Goal: Navigation & Orientation: Understand site structure

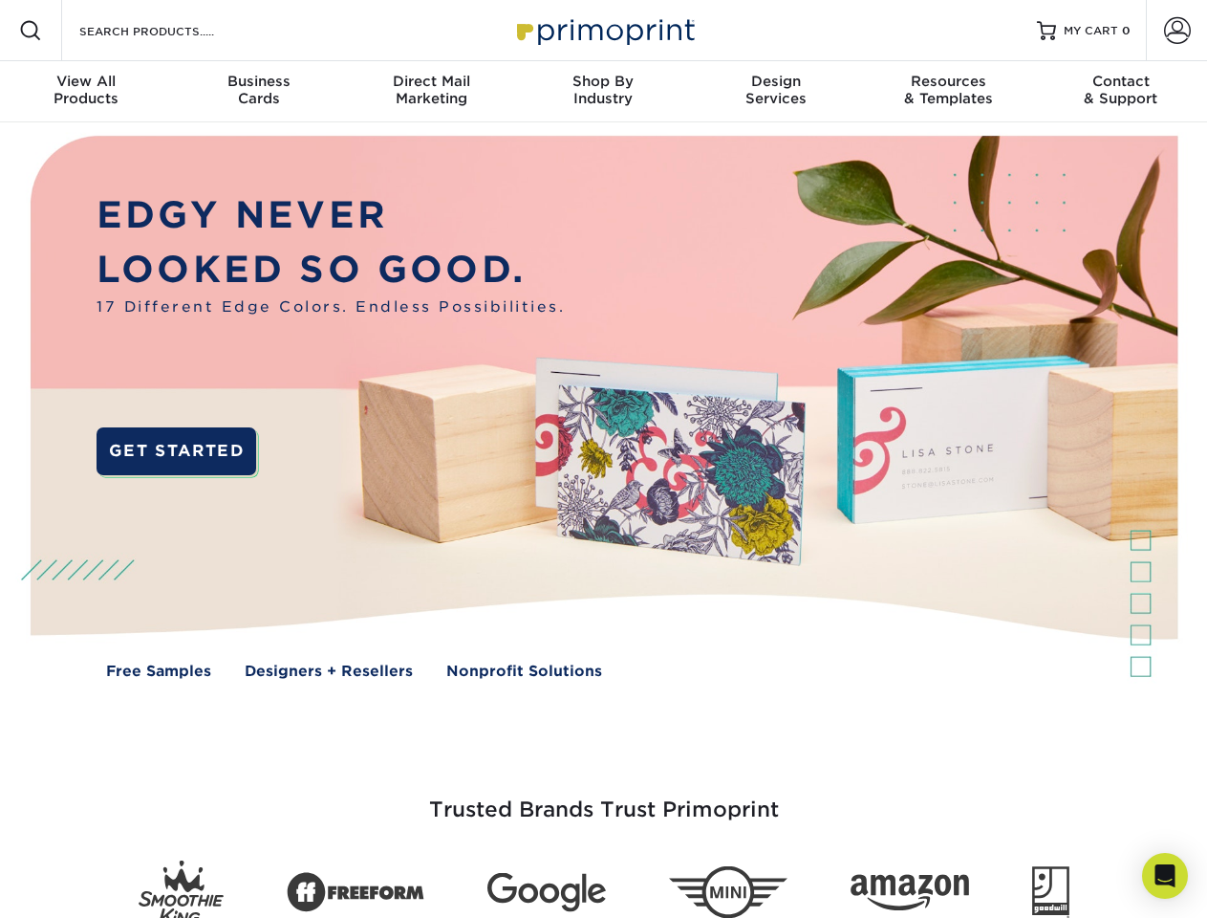
click at [603, 459] on img at bounding box center [603, 420] width 1195 height 597
click at [31, 31] on span at bounding box center [30, 30] width 23 height 23
click at [1177, 31] on span at bounding box center [1177, 30] width 27 height 27
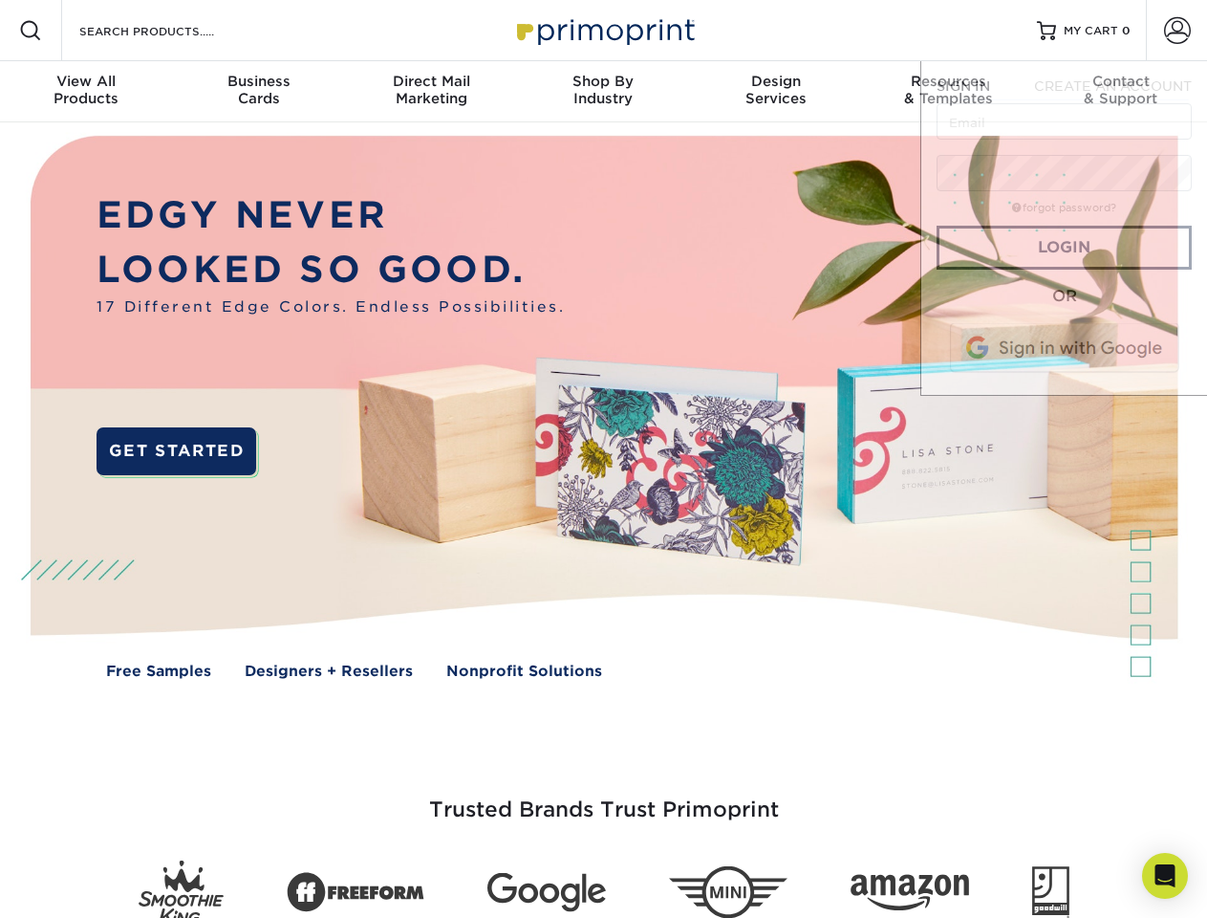
click at [86, 92] on div "View All Products" at bounding box center [86, 90] width 172 height 34
click at [258, 92] on div "Business Cards" at bounding box center [258, 90] width 172 height 34
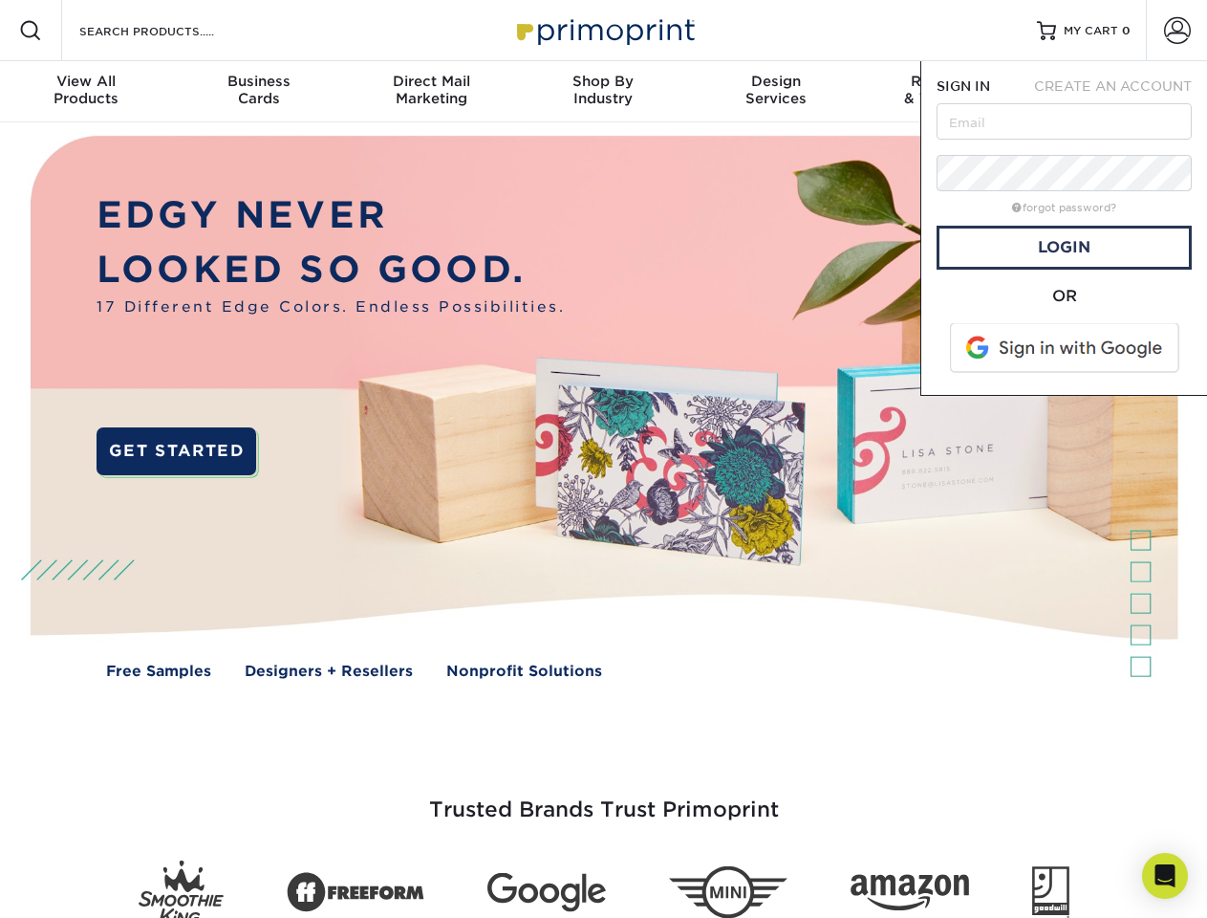
click at [431, 92] on div "Direct Mail Marketing" at bounding box center [431, 90] width 172 height 34
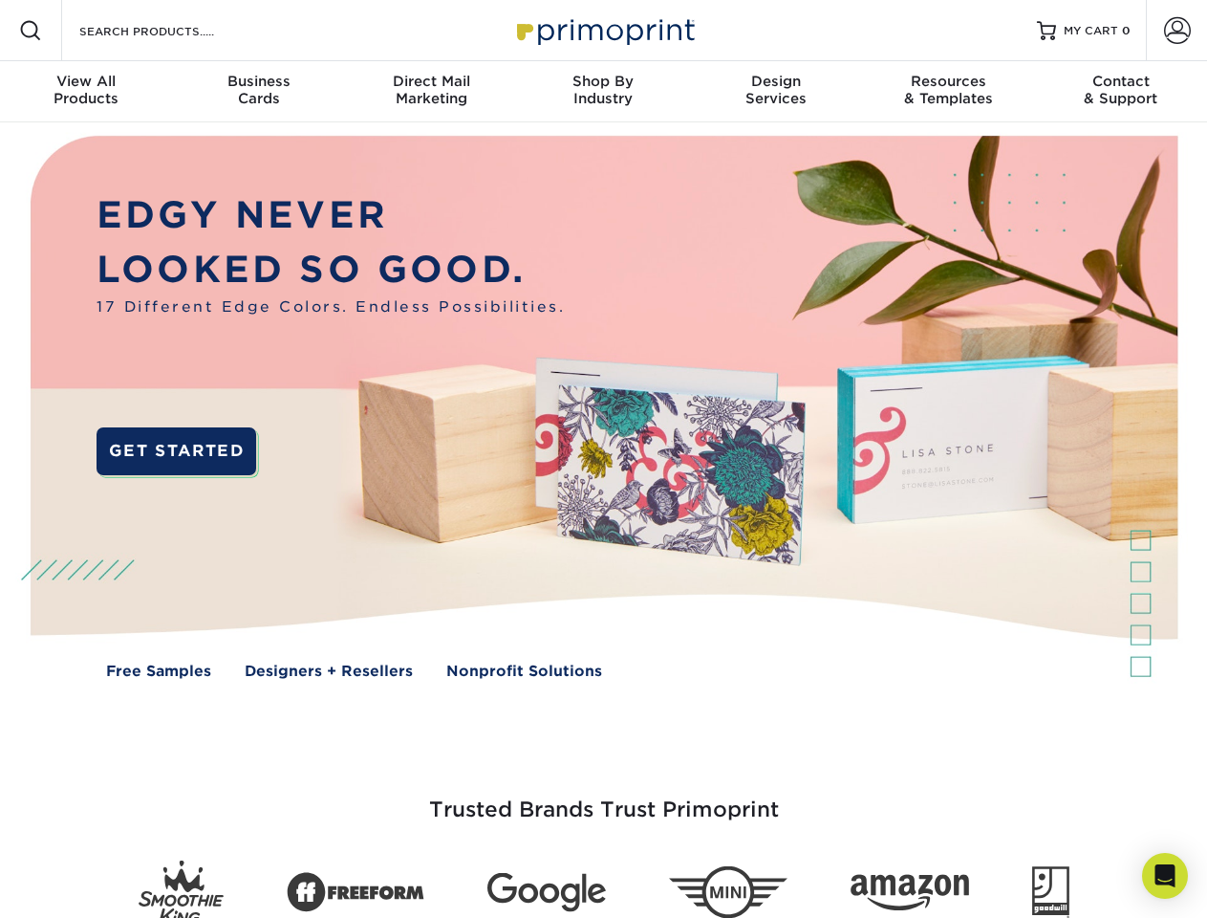
click at [603, 92] on div "Shop By Industry" at bounding box center [603, 90] width 172 height 34
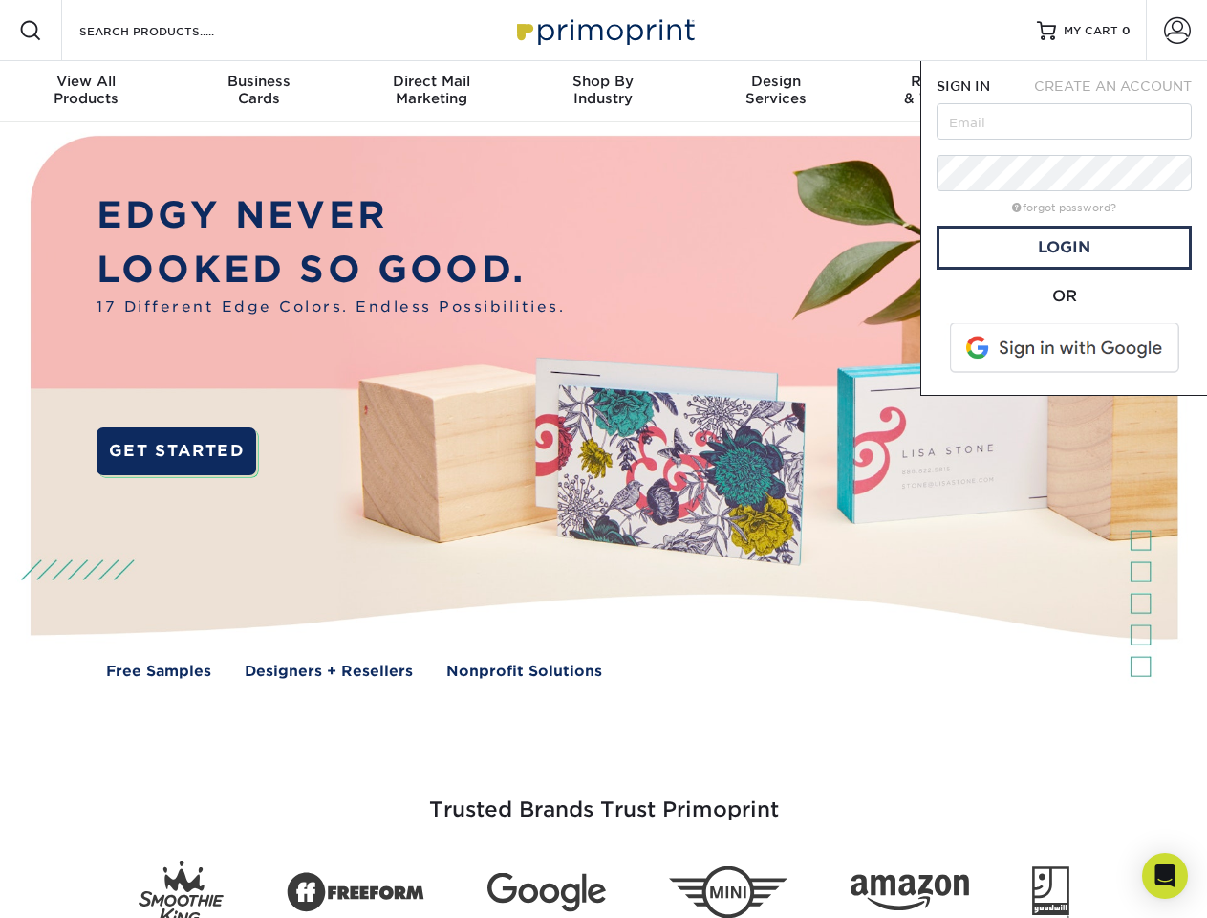
click at [776, 92] on div "Design Services" at bounding box center [776, 90] width 172 height 34
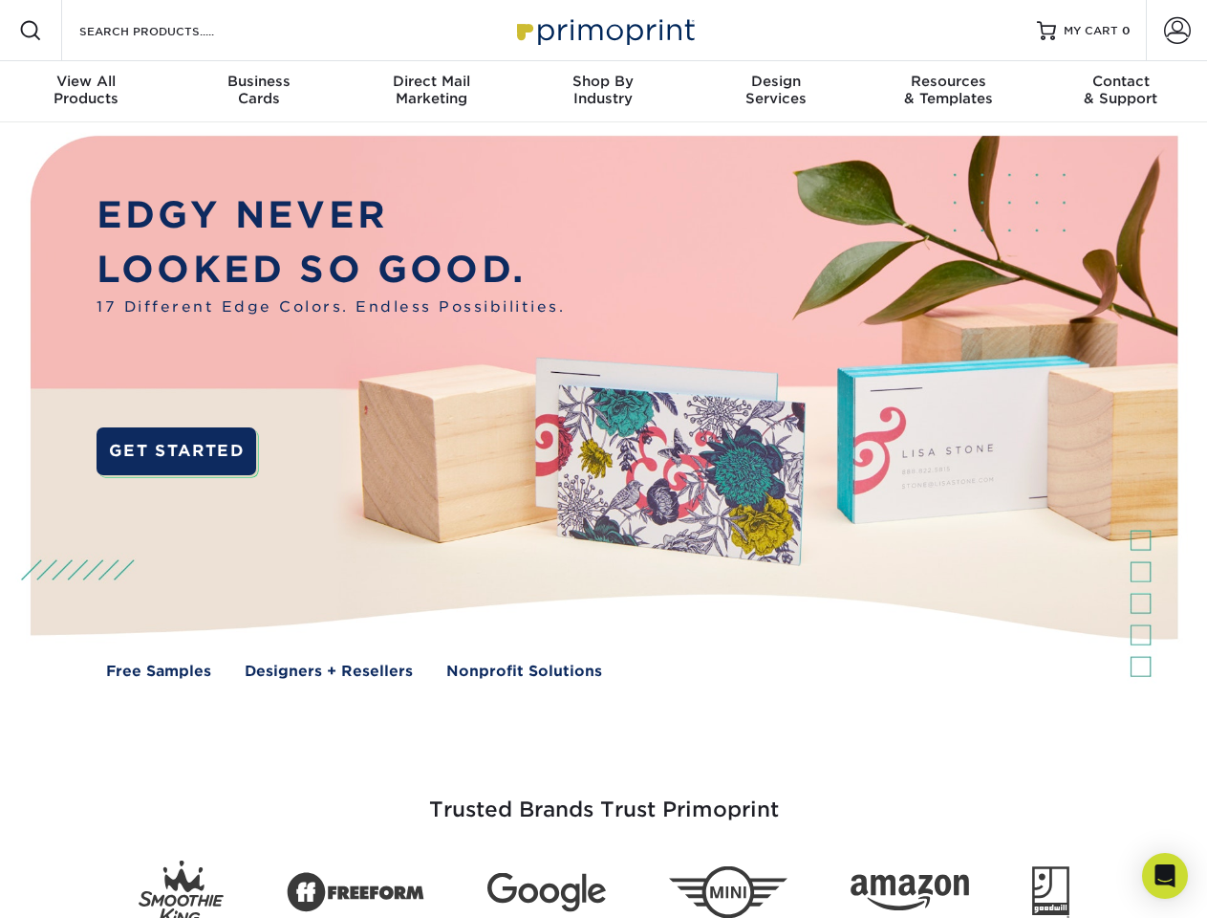
click at [948, 92] on span "SIGN IN" at bounding box center [964, 85] width 54 height 15
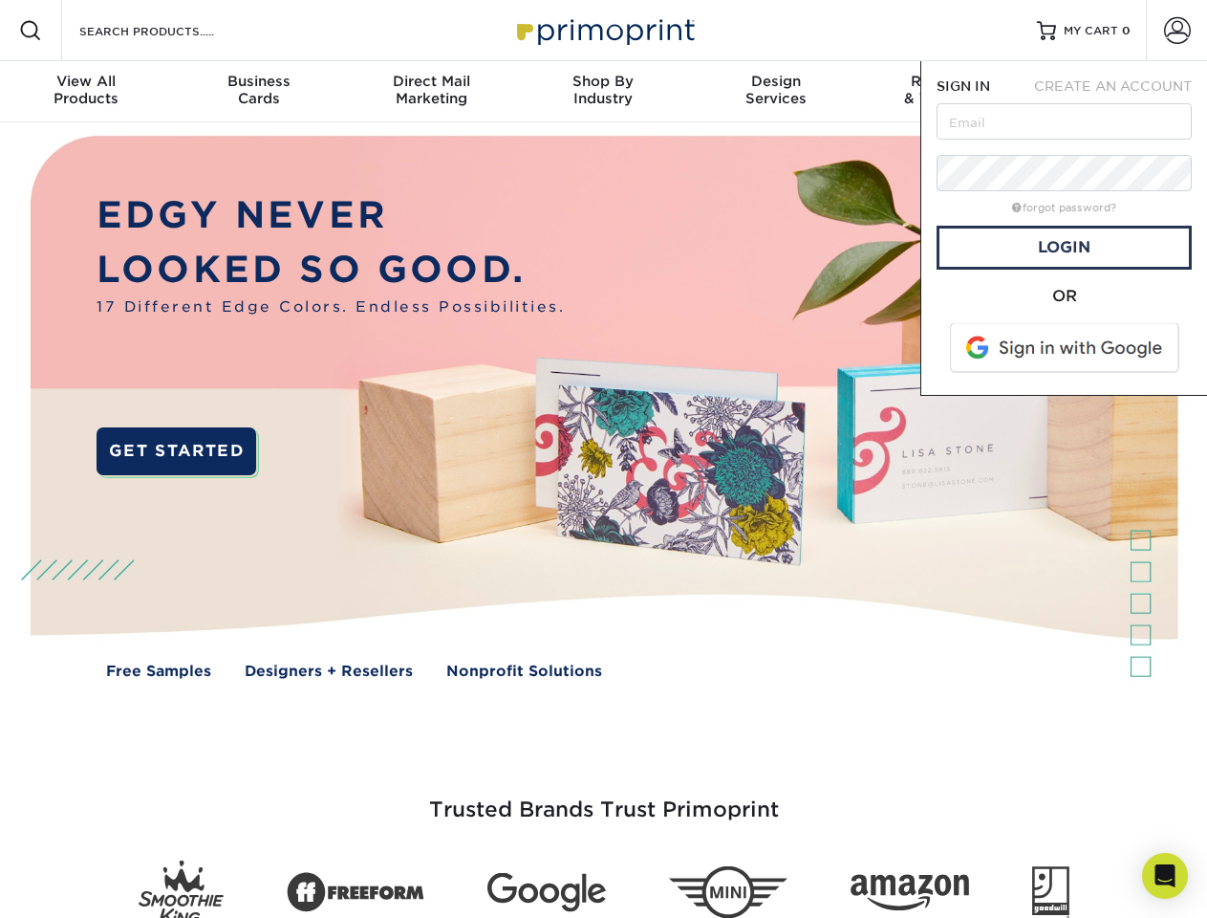
click at [1121, 92] on div "Contact & Support" at bounding box center [1121, 90] width 172 height 34
